Goal: Information Seeking & Learning: Learn about a topic

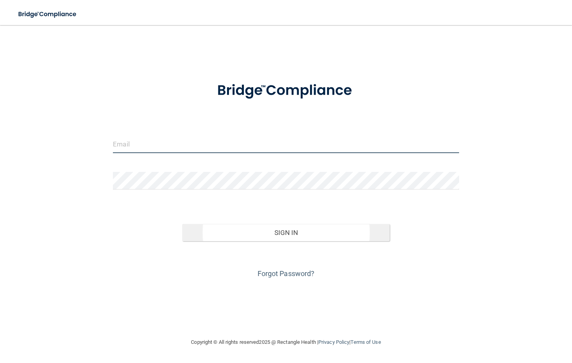
type input "[PERSON_NAME][EMAIL_ADDRESS][DOMAIN_NAME]"
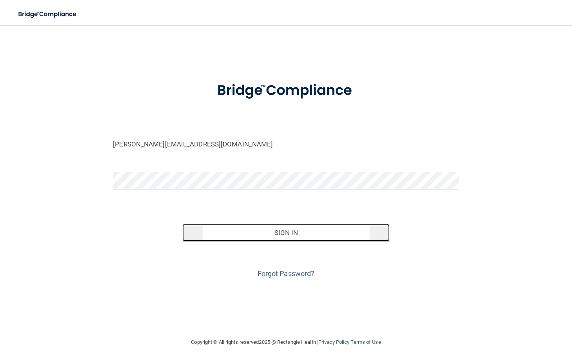
click at [306, 234] on button "Sign In" at bounding box center [286, 232] width 208 height 17
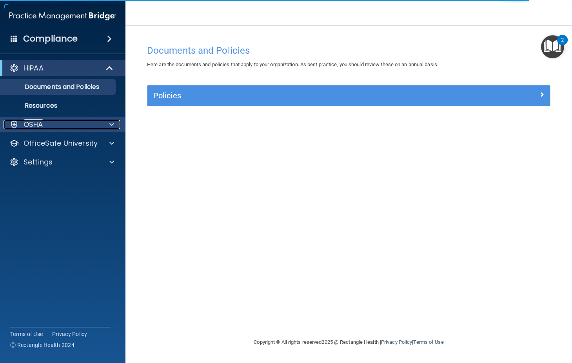
click at [65, 125] on div "OSHA" at bounding box center [52, 124] width 97 height 9
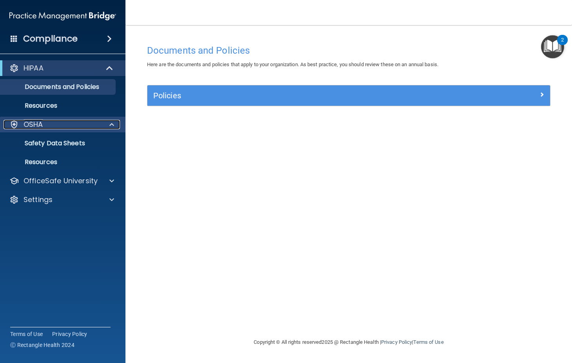
click at [66, 125] on div "OSHA" at bounding box center [52, 124] width 97 height 9
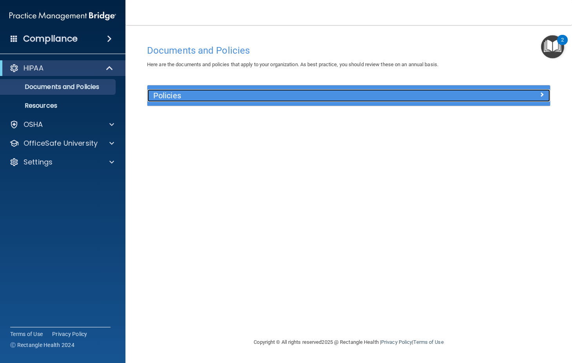
click at [462, 93] on div at bounding box center [499, 93] width 101 height 9
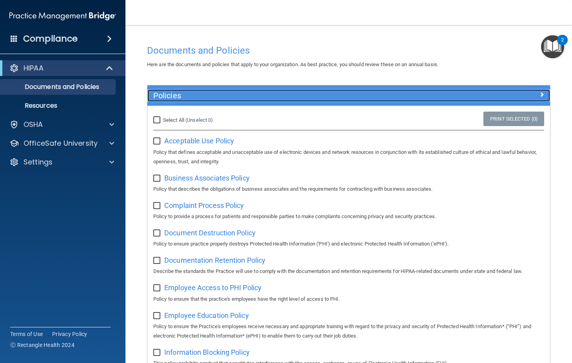
click at [462, 93] on div at bounding box center [499, 93] width 101 height 9
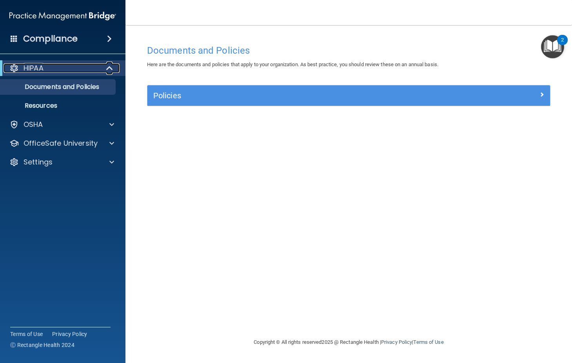
click at [45, 65] on div "HIPAA" at bounding box center [52, 68] width 97 height 9
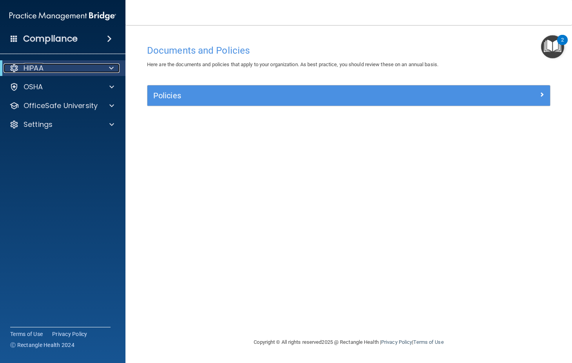
click at [45, 65] on div "HIPAA" at bounding box center [52, 68] width 97 height 9
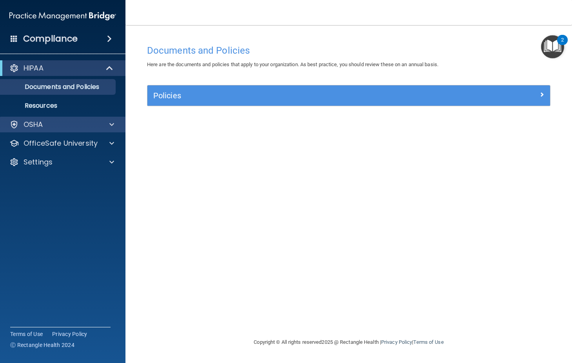
click at [54, 119] on div "OSHA" at bounding box center [63, 125] width 126 height 16
click at [107, 122] on div at bounding box center [111, 124] width 20 height 9
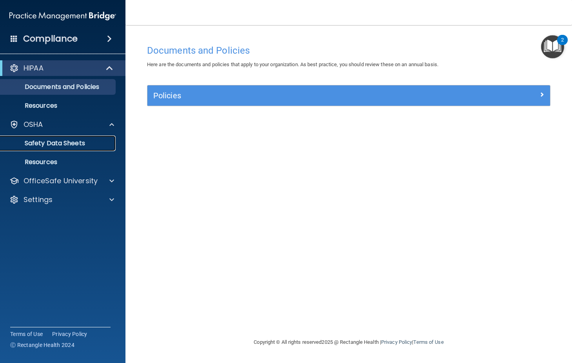
click at [74, 143] on p "Safety Data Sheets" at bounding box center [58, 144] width 107 height 8
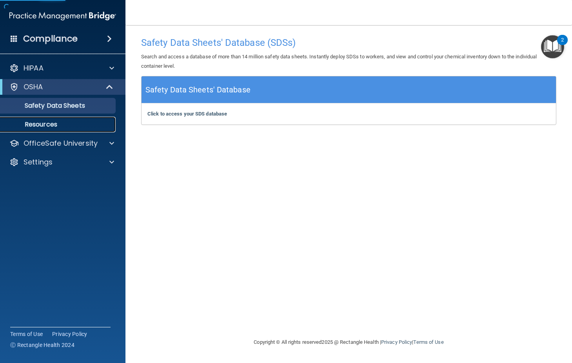
click at [60, 124] on p "Resources" at bounding box center [58, 125] width 107 height 8
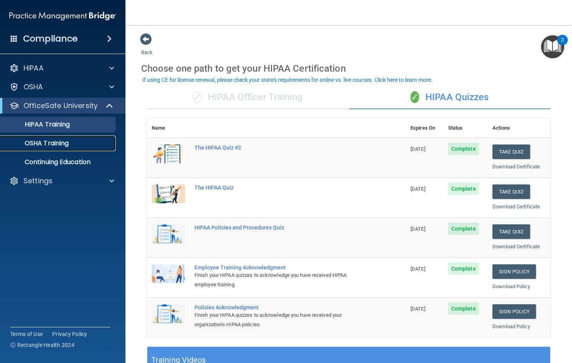
click at [40, 143] on p "OSHA Training" at bounding box center [37, 144] width 64 height 8
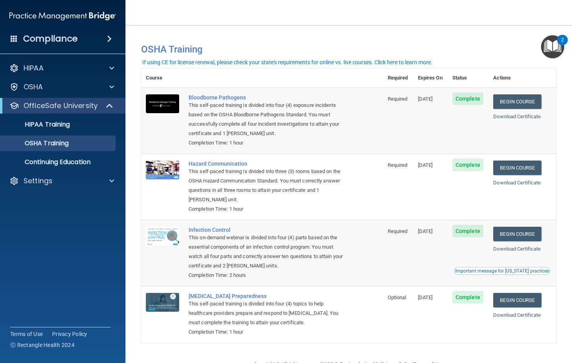
click at [483, 273] on div "Important message for California practices" at bounding box center [502, 271] width 94 height 5
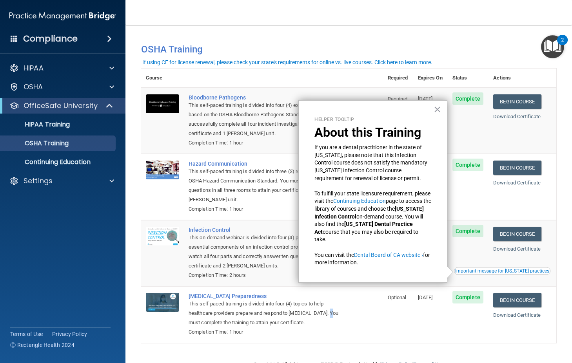
click at [334, 312] on div "This self-paced training is divided into four (4) topics to help healthcare pro…" at bounding box center [266, 313] width 155 height 28
drag, startPoint x: 334, startPoint y: 312, endPoint x: 373, endPoint y: 320, distance: 40.0
click at [373, 320] on td "COVID-19 Preparedness This self-paced training is divided into four (4) topics …" at bounding box center [283, 315] width 199 height 56
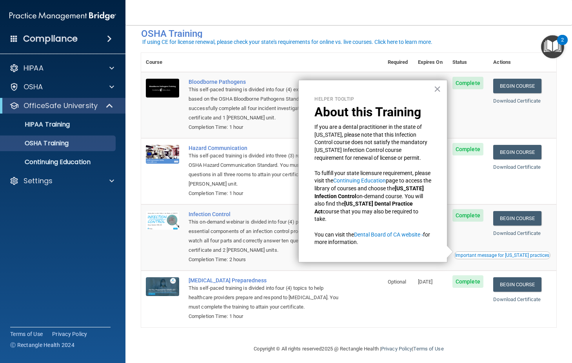
scroll to position [22, 0]
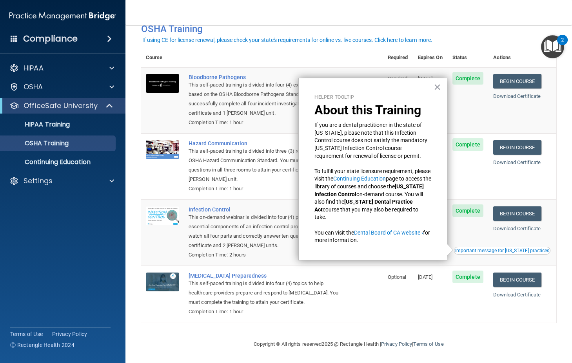
click at [495, 249] on div "Important message for California practices" at bounding box center [502, 251] width 94 height 5
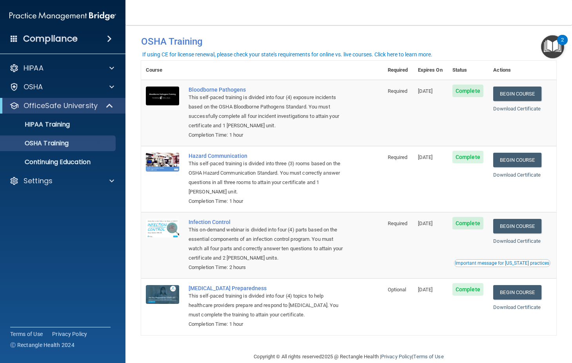
scroll to position [0, 0]
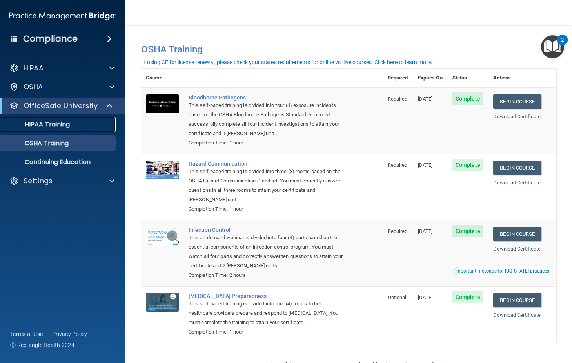
click at [44, 126] on p "HIPAA Training" at bounding box center [37, 125] width 65 height 8
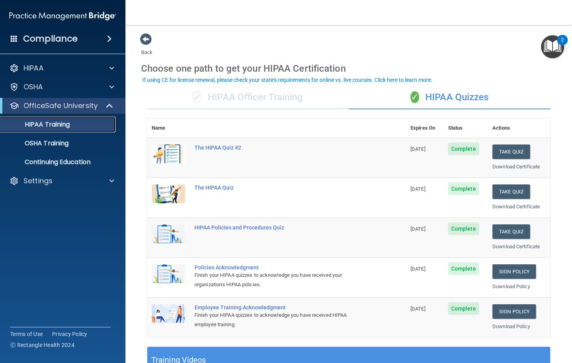
scroll to position [39, 0]
